Goal: Information Seeking & Learning: Learn about a topic

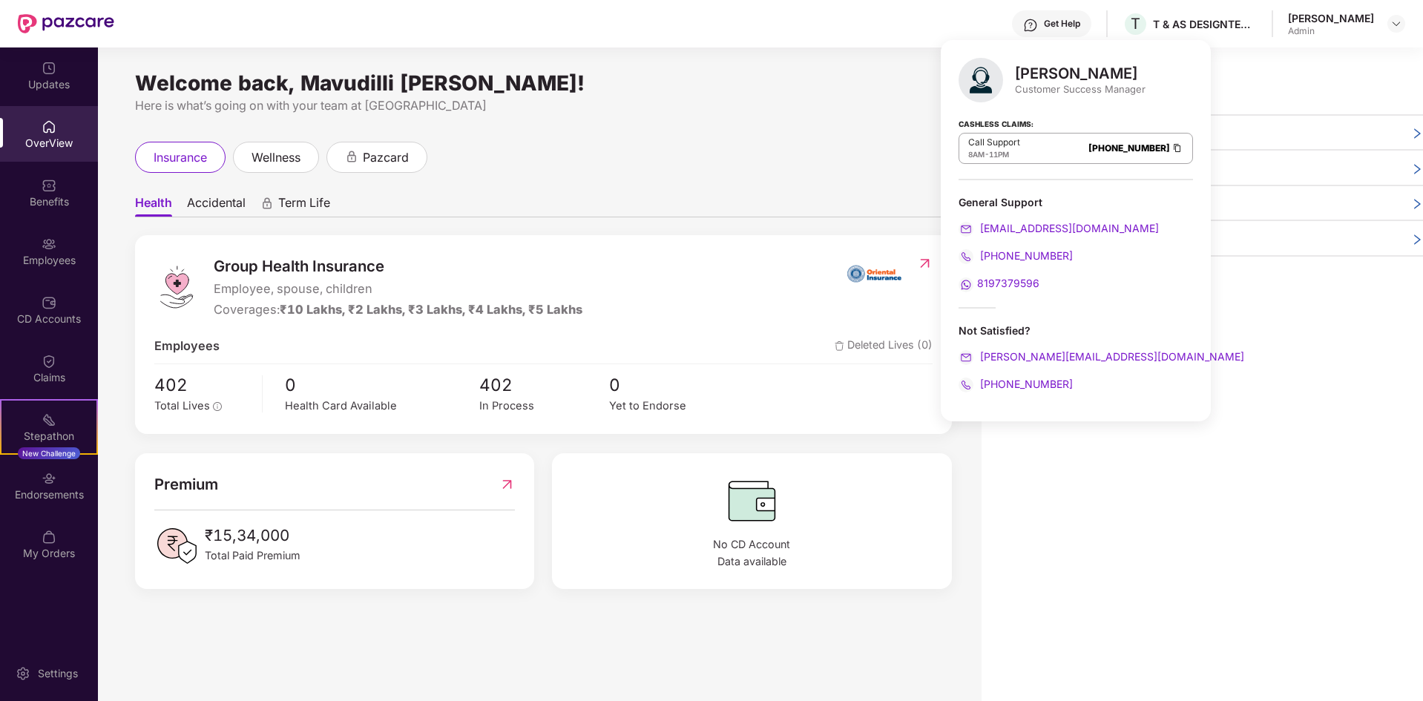
click at [674, 642] on div "Welcome back, Mavudilli [PERSON_NAME]! Here is what’s going on with your team a…" at bounding box center [539, 382] width 883 height 671
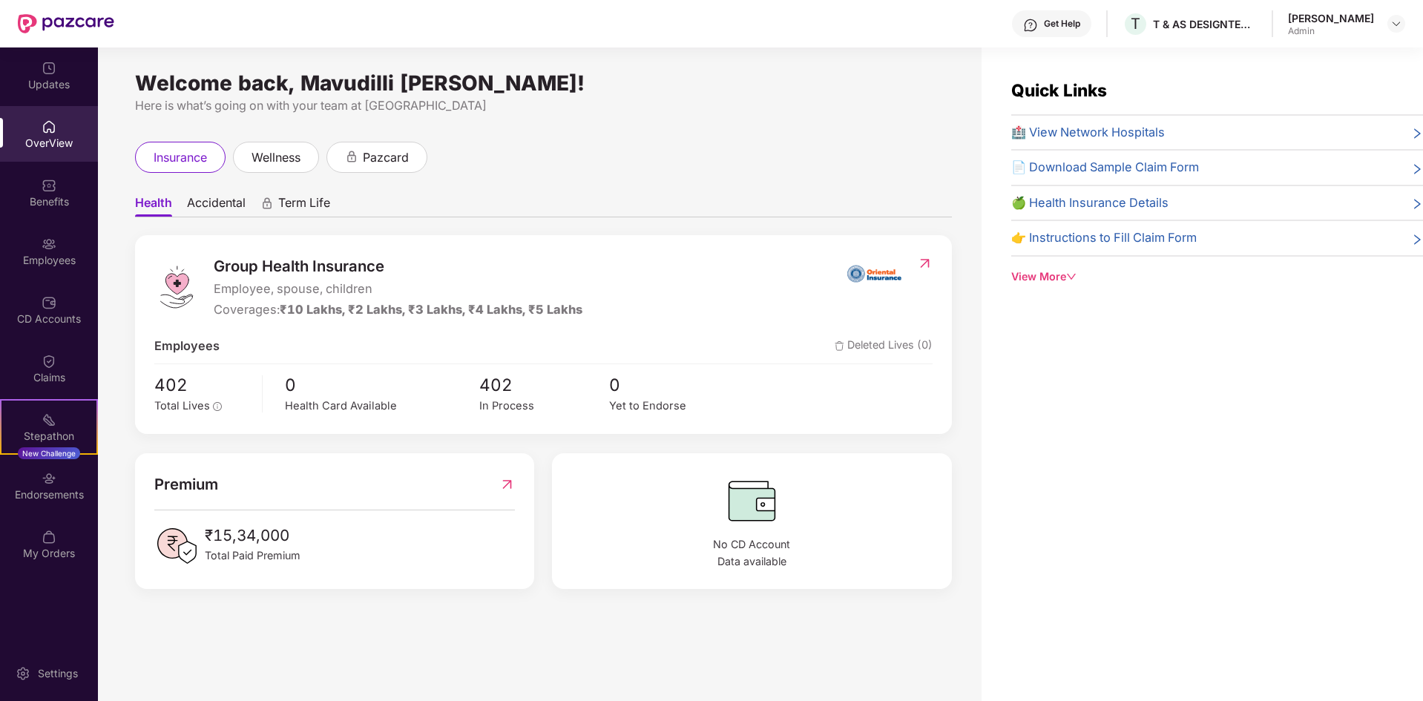
click at [1132, 168] on span "📄 Download Sample Claim Form" at bounding box center [1105, 167] width 188 height 19
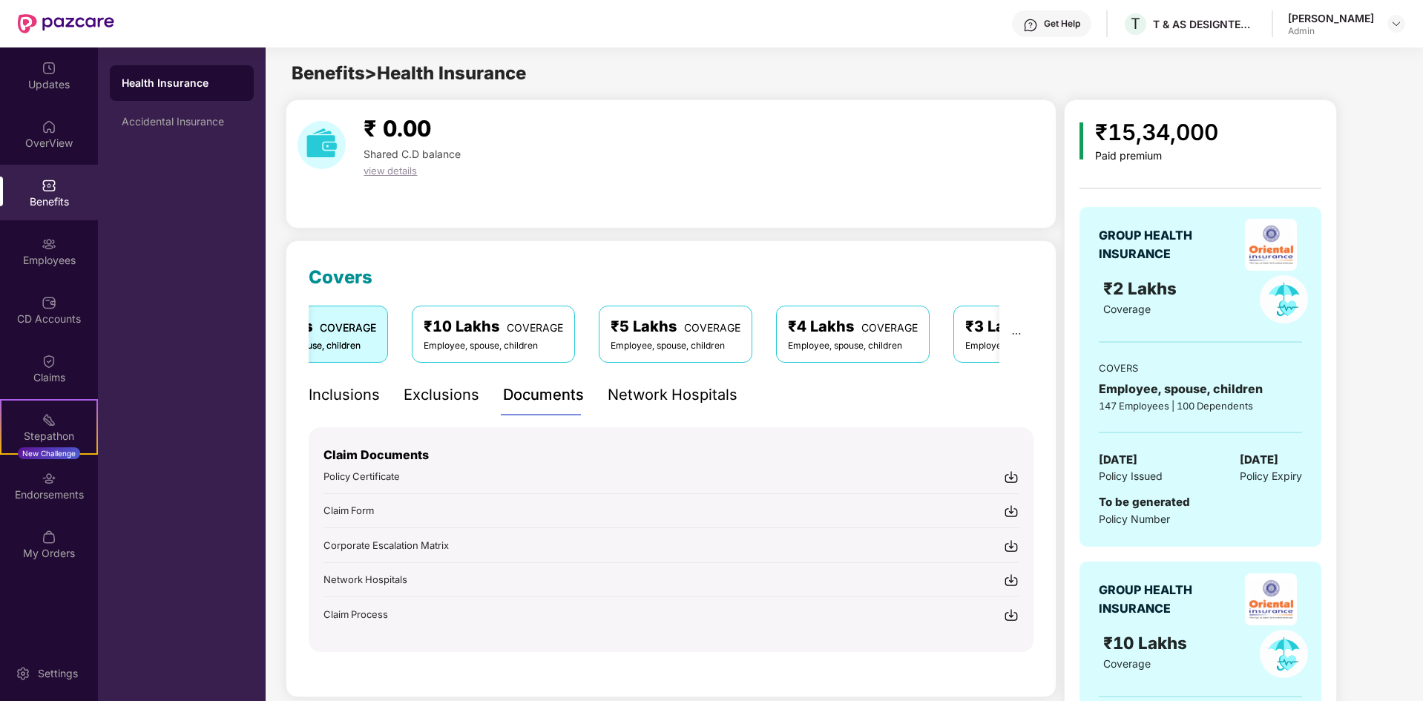
click at [1009, 510] on img at bounding box center [1011, 511] width 15 height 15
click at [1015, 548] on img at bounding box center [1011, 546] width 15 height 15
click at [1013, 578] on img at bounding box center [1011, 580] width 15 height 15
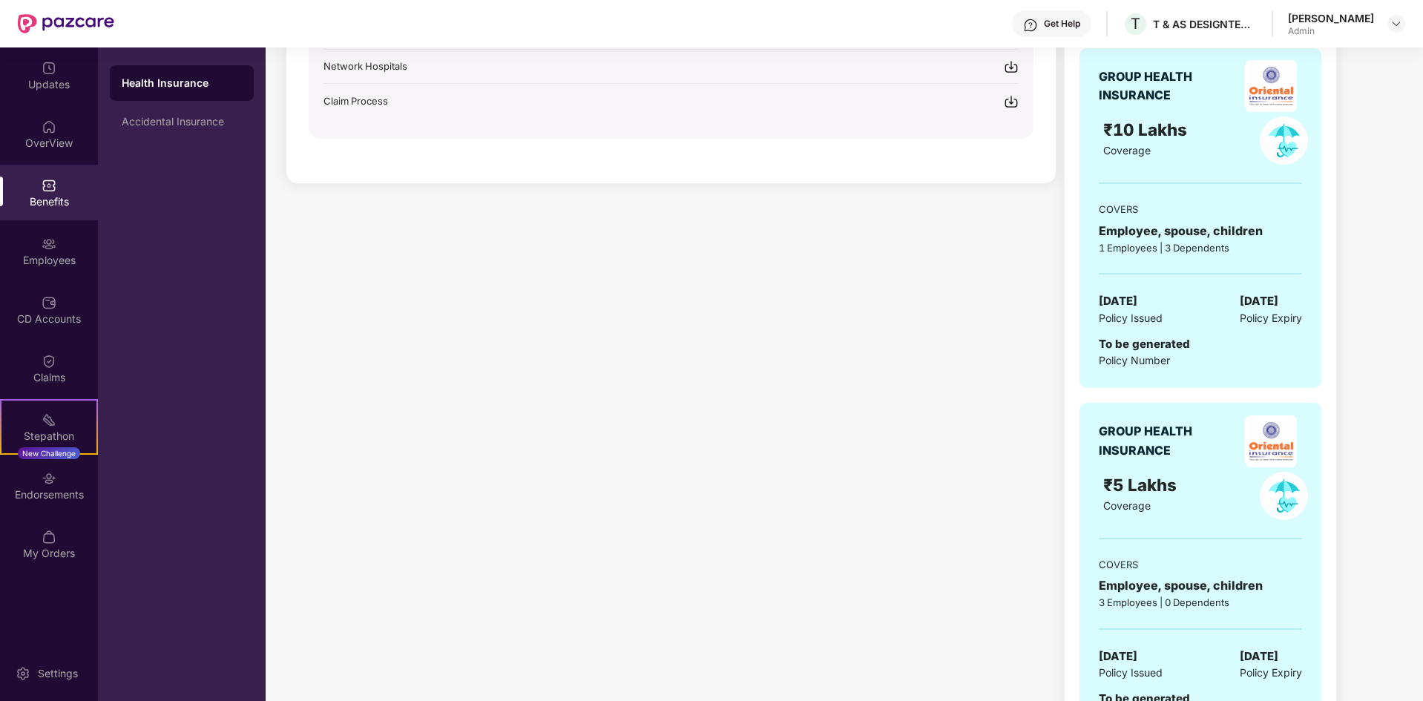
scroll to position [519, 0]
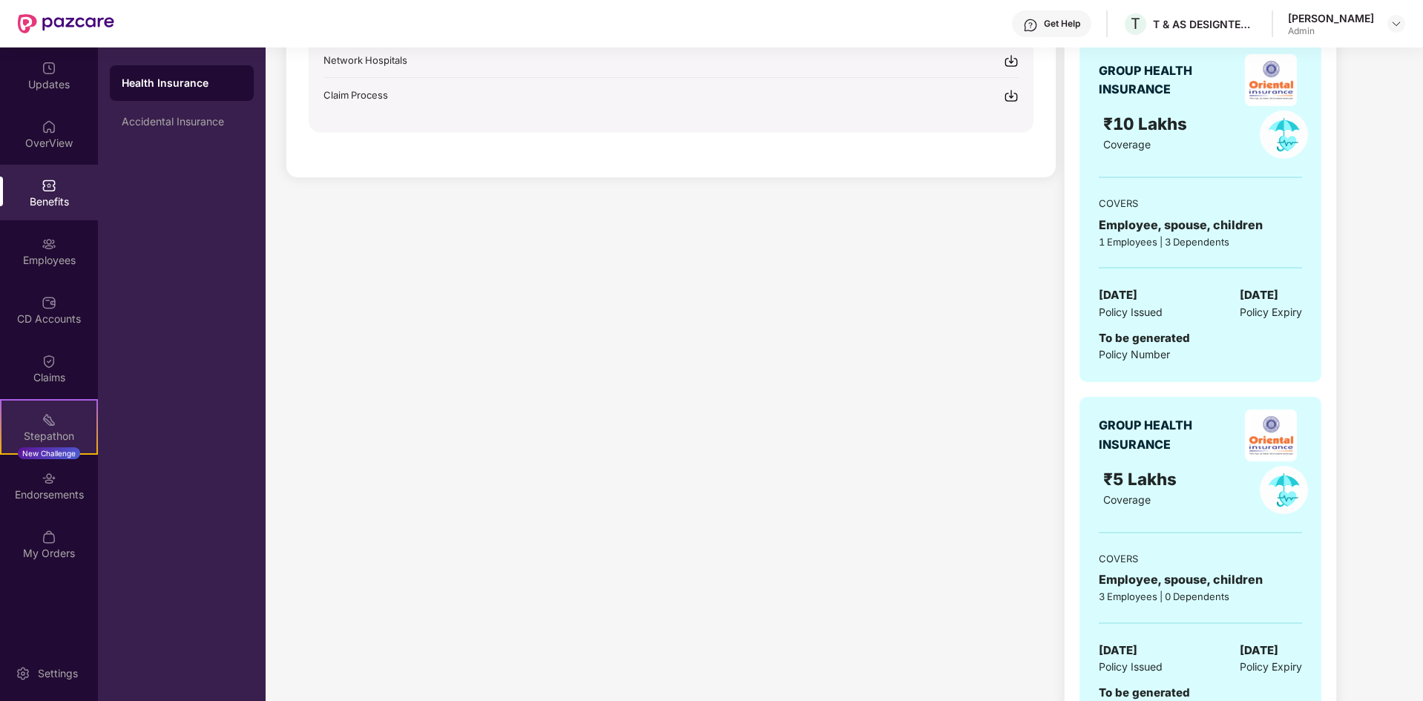
click at [34, 414] on div "Stepathon New Challenge" at bounding box center [49, 427] width 98 height 56
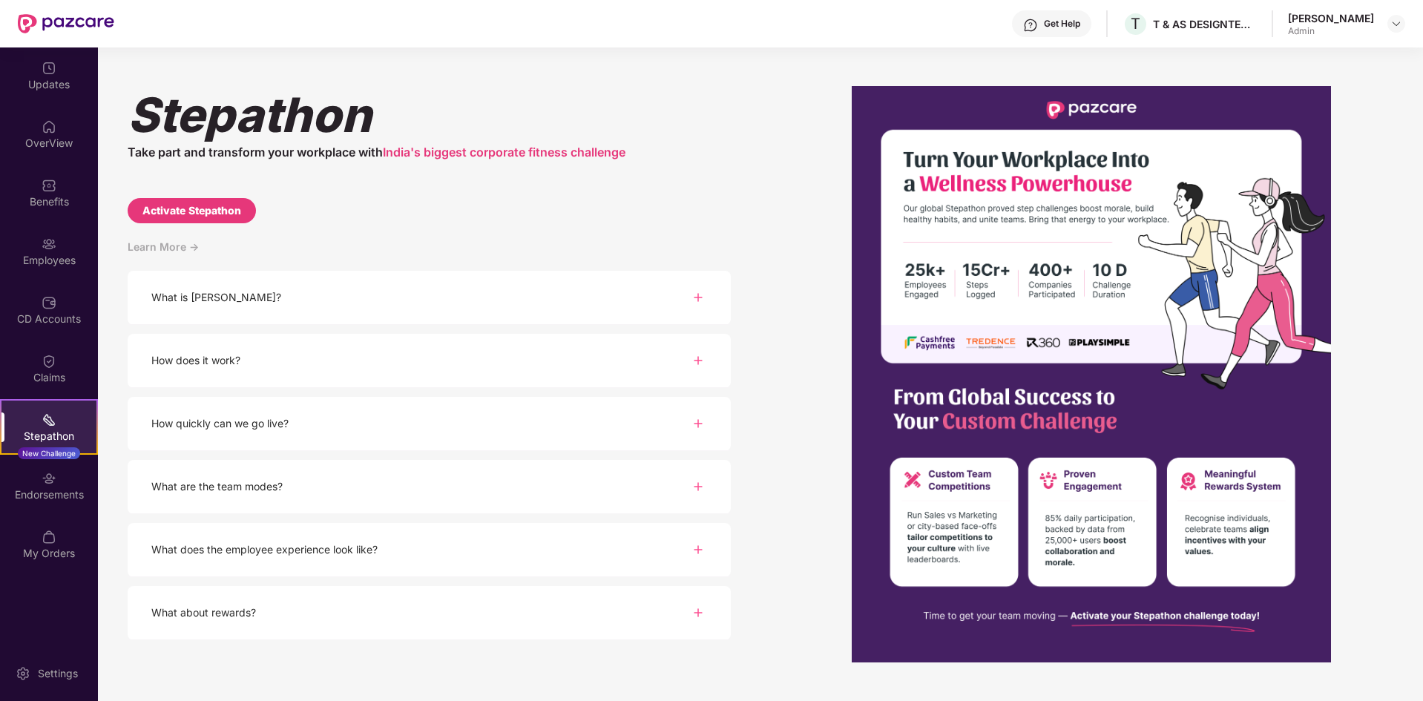
click at [702, 298] on img at bounding box center [698, 298] width 18 height 18
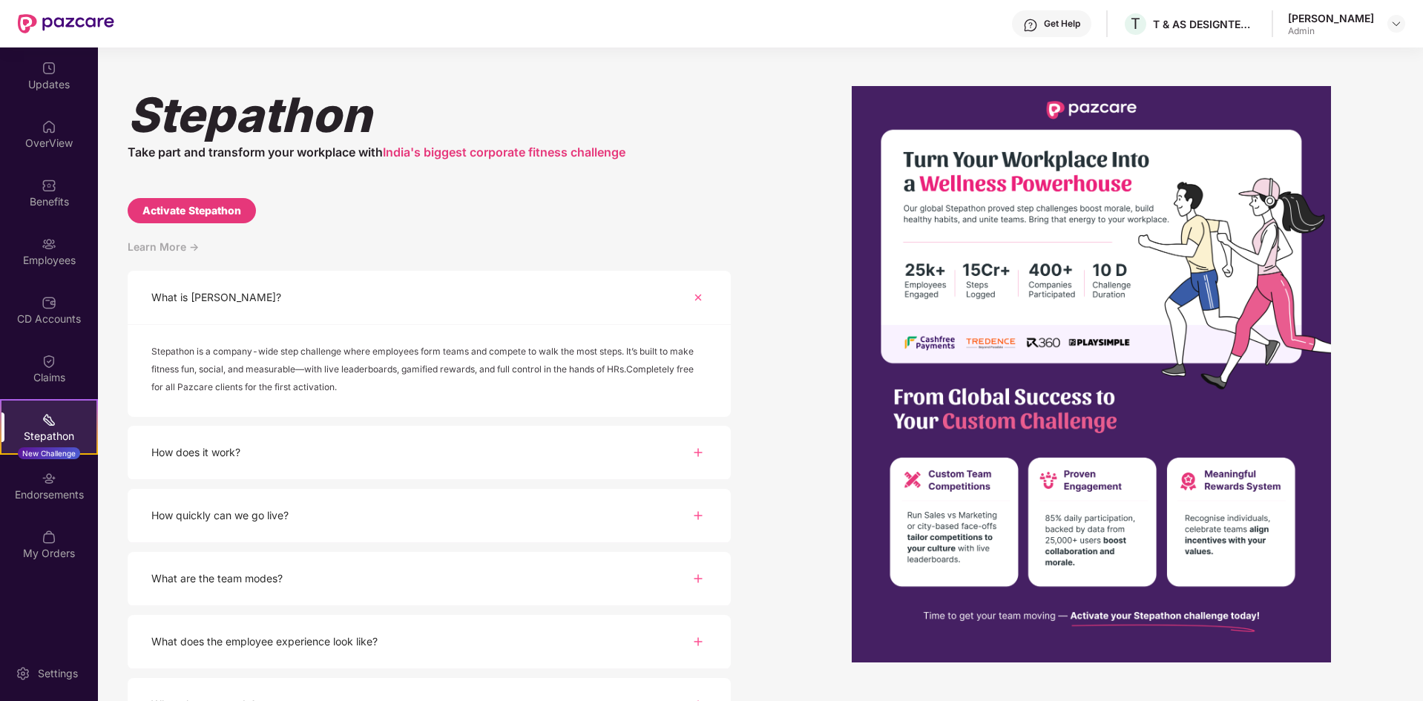
click at [225, 220] on div "Activate Stepathon" at bounding box center [192, 210] width 128 height 25
select select "****"
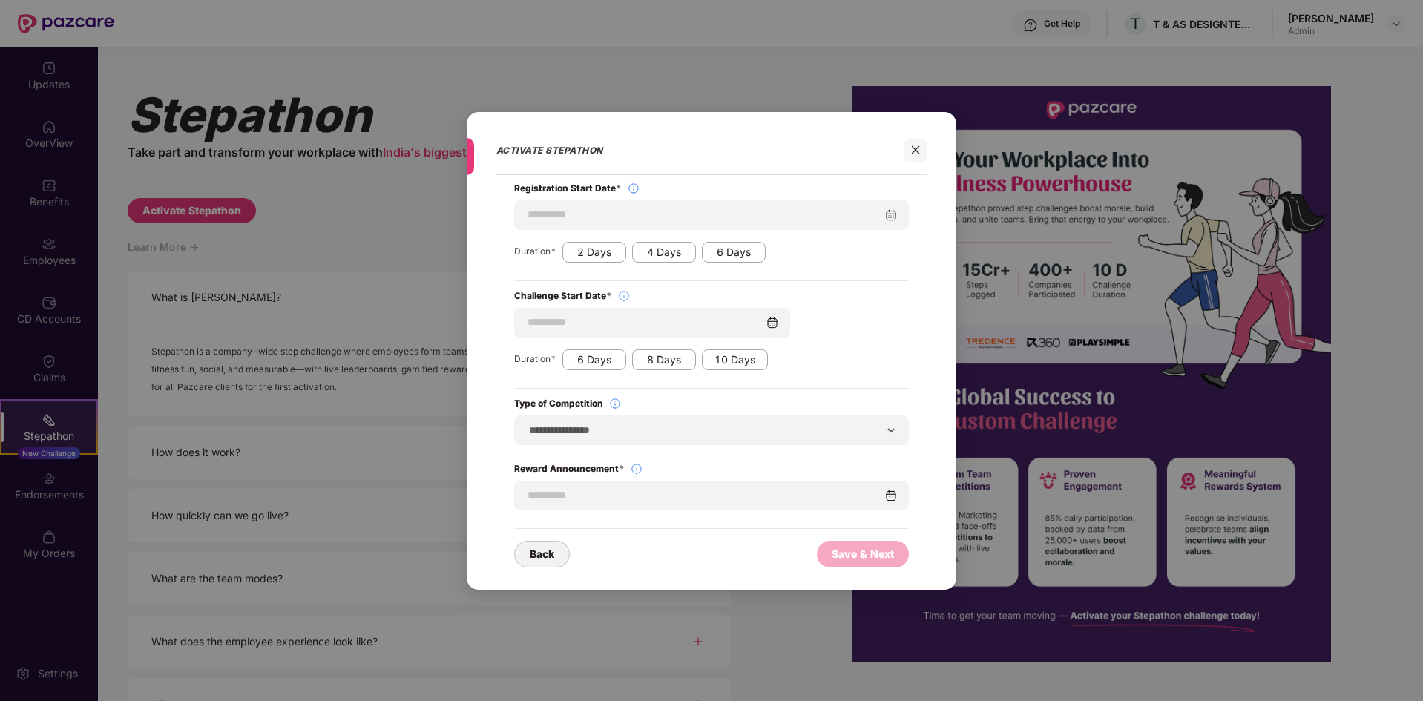
click at [431, 280] on div "**********" at bounding box center [711, 350] width 1423 height 701
click at [918, 151] on icon "close" at bounding box center [915, 150] width 10 height 10
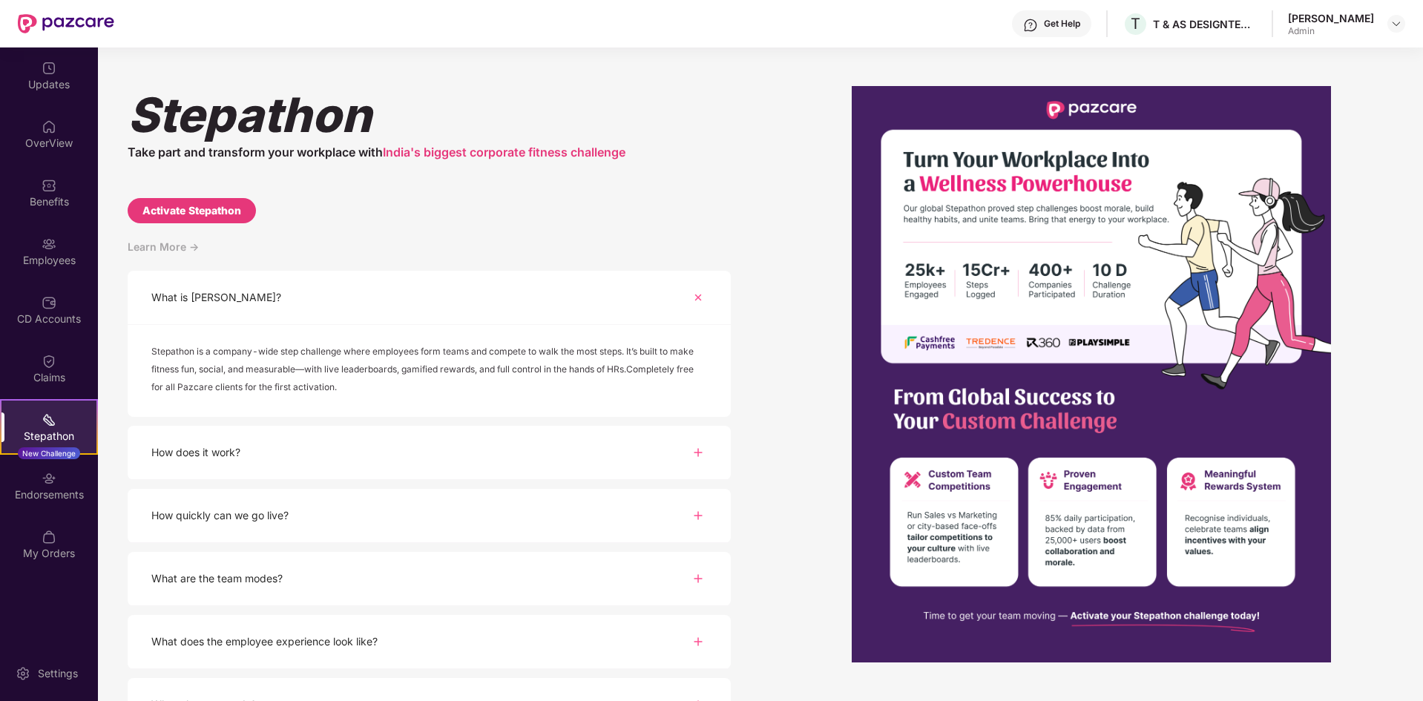
click at [325, 464] on div "How does it work?" at bounding box center [429, 453] width 603 height 54
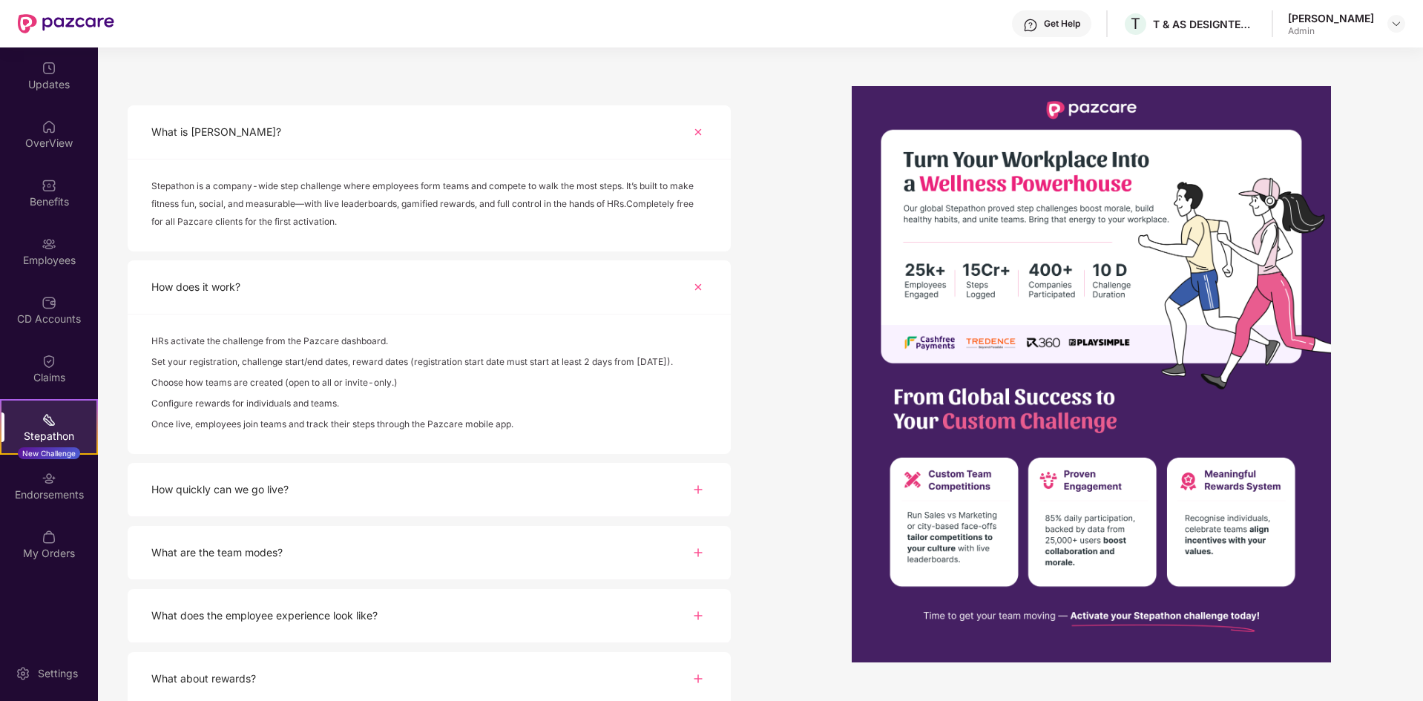
scroll to position [180, 0]
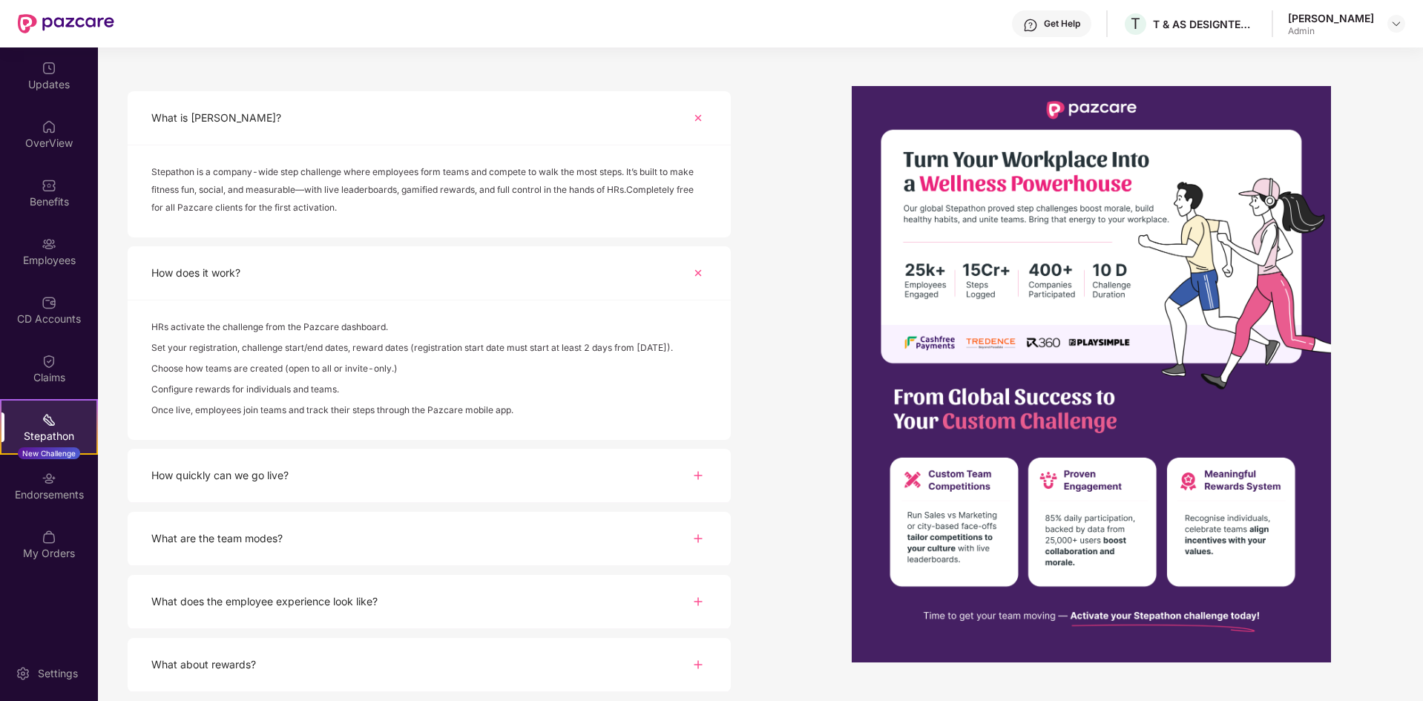
click at [474, 474] on div "How quickly can we go live?" at bounding box center [429, 476] width 603 height 54
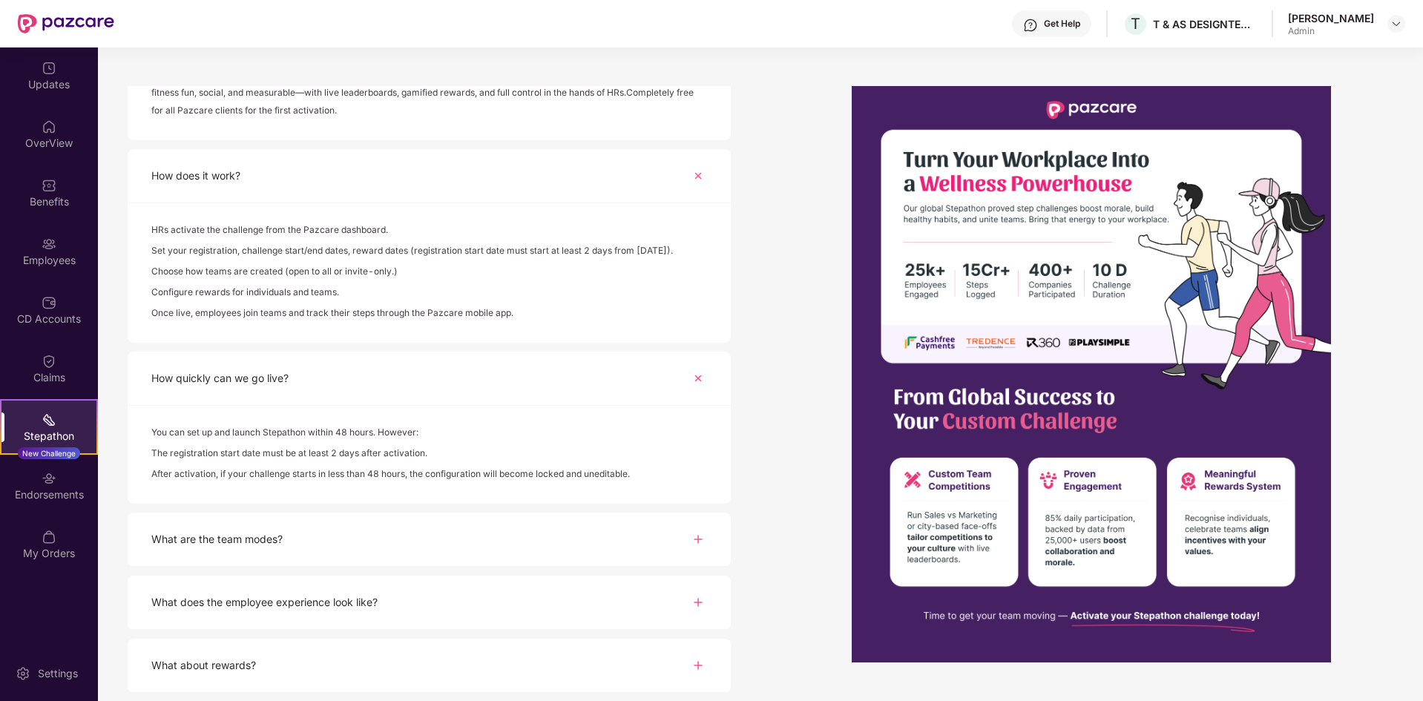
scroll to position [277, 0]
click at [464, 531] on div "What are the team modes?" at bounding box center [429, 539] width 603 height 54
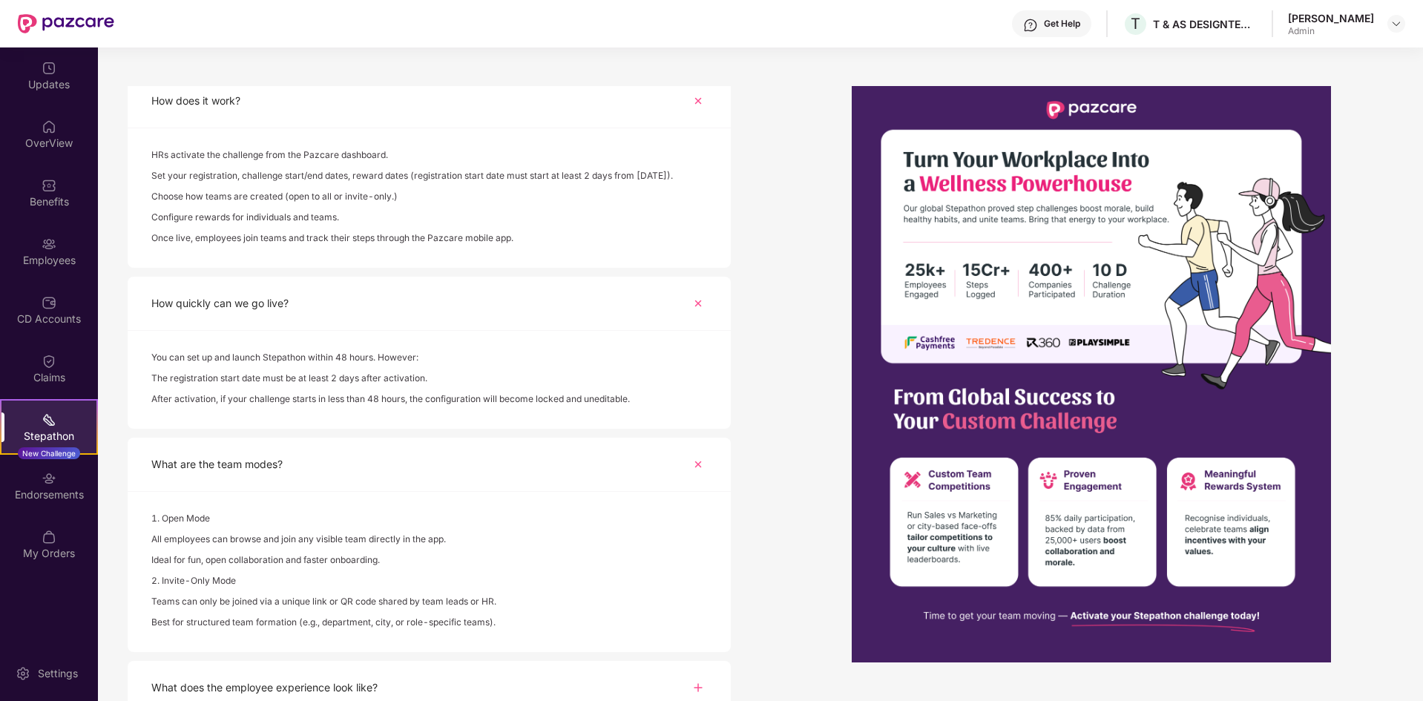
scroll to position [438, 0]
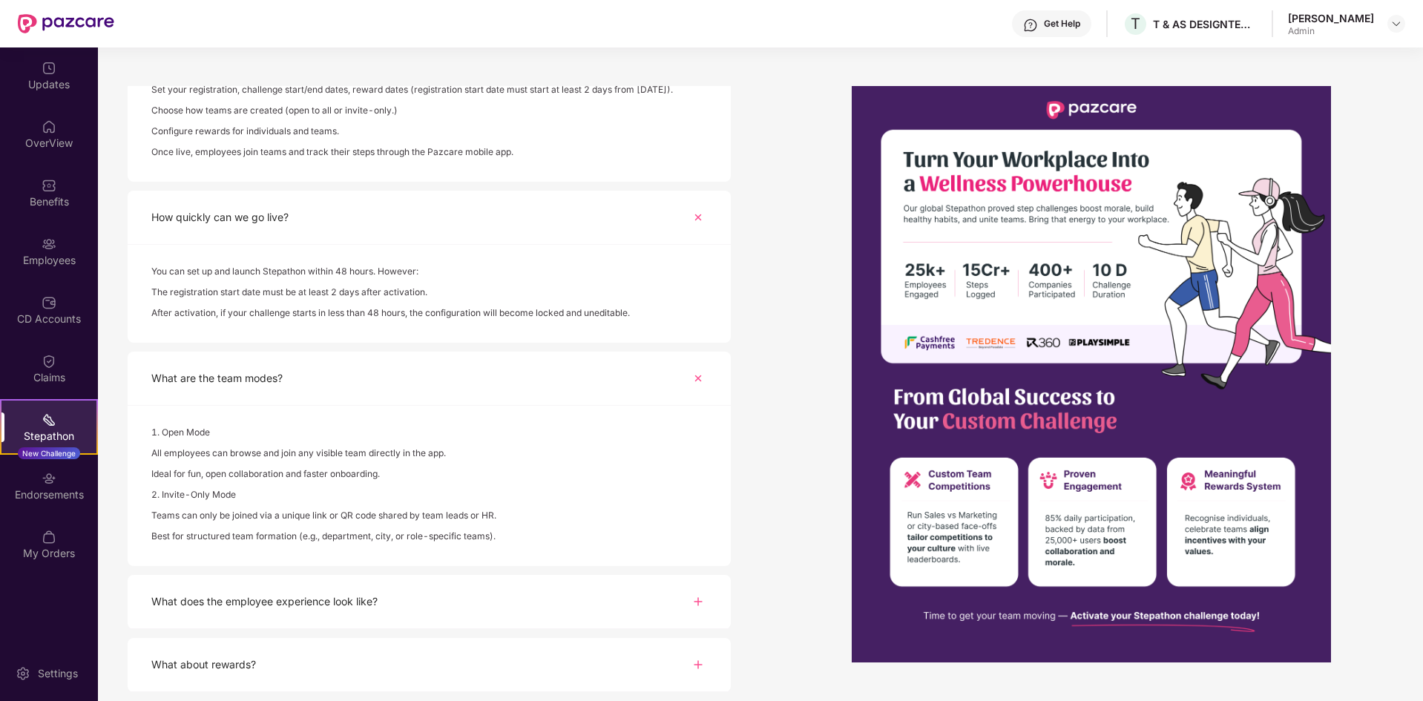
click at [522, 596] on div "What does the employee experience look like?" at bounding box center [429, 602] width 603 height 54
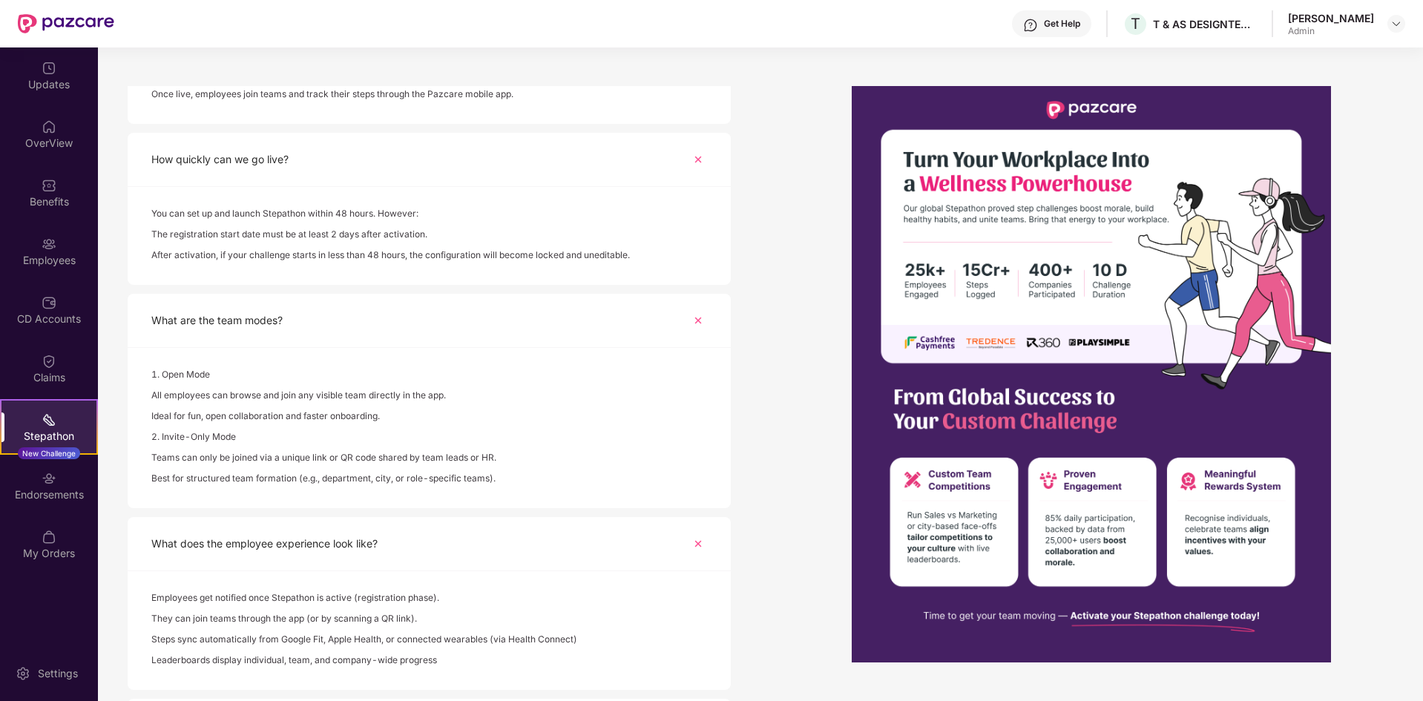
scroll to position [556, 0]
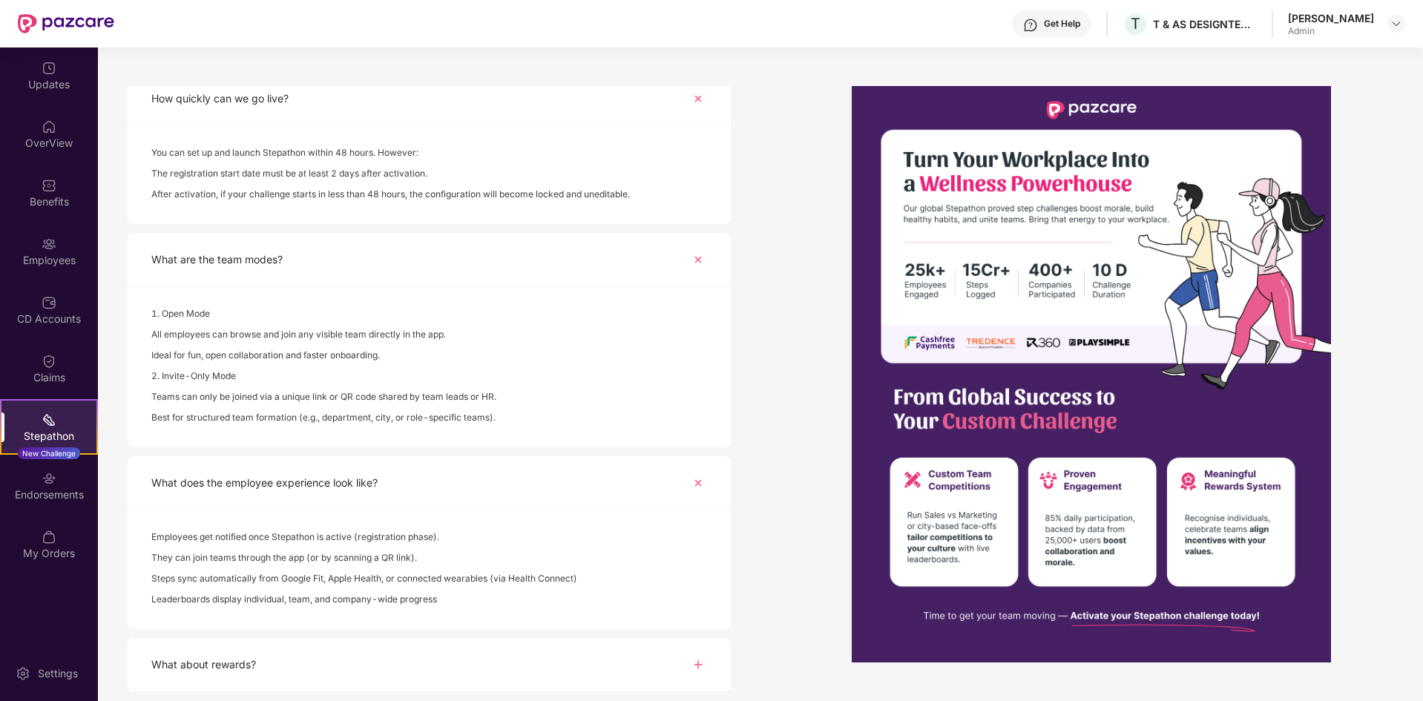
click at [461, 638] on div "What about rewards?" at bounding box center [429, 665] width 603 height 54
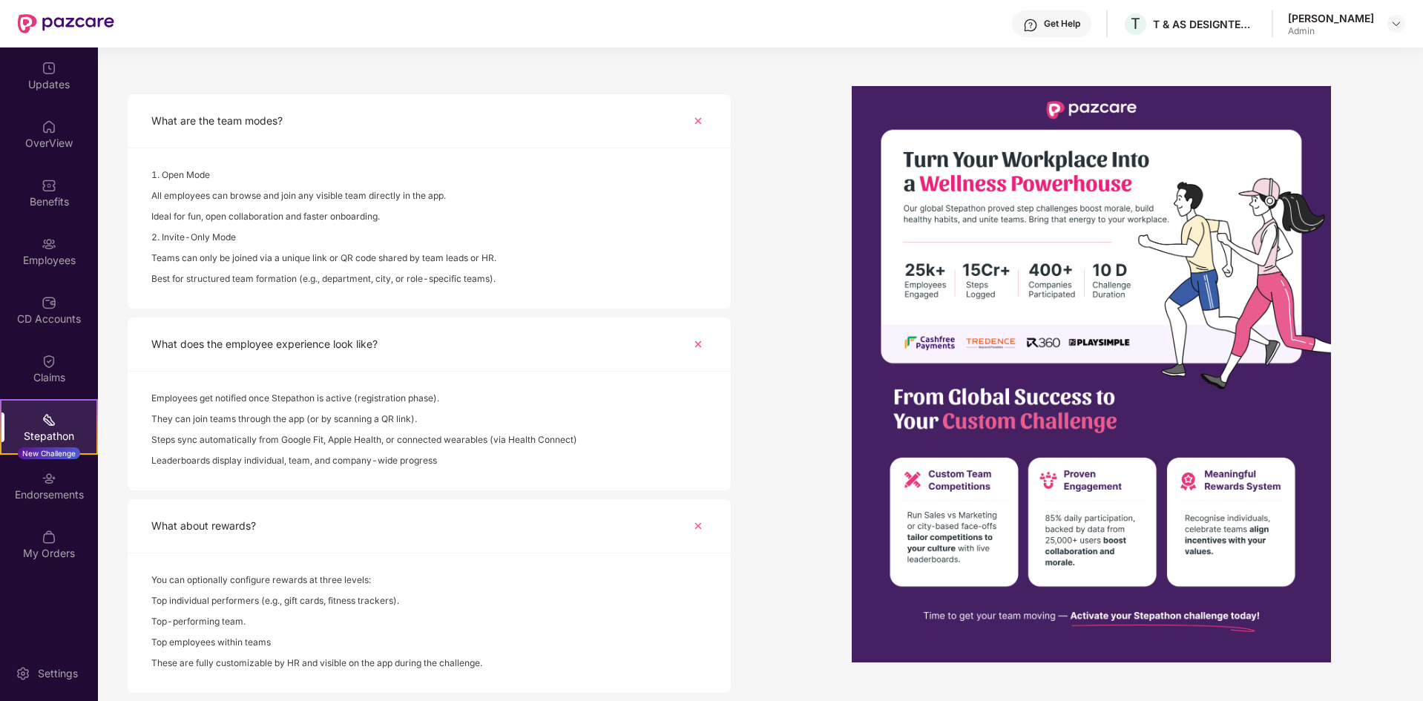
scroll to position [696, 0]
